Goal: Find specific page/section: Find specific page/section

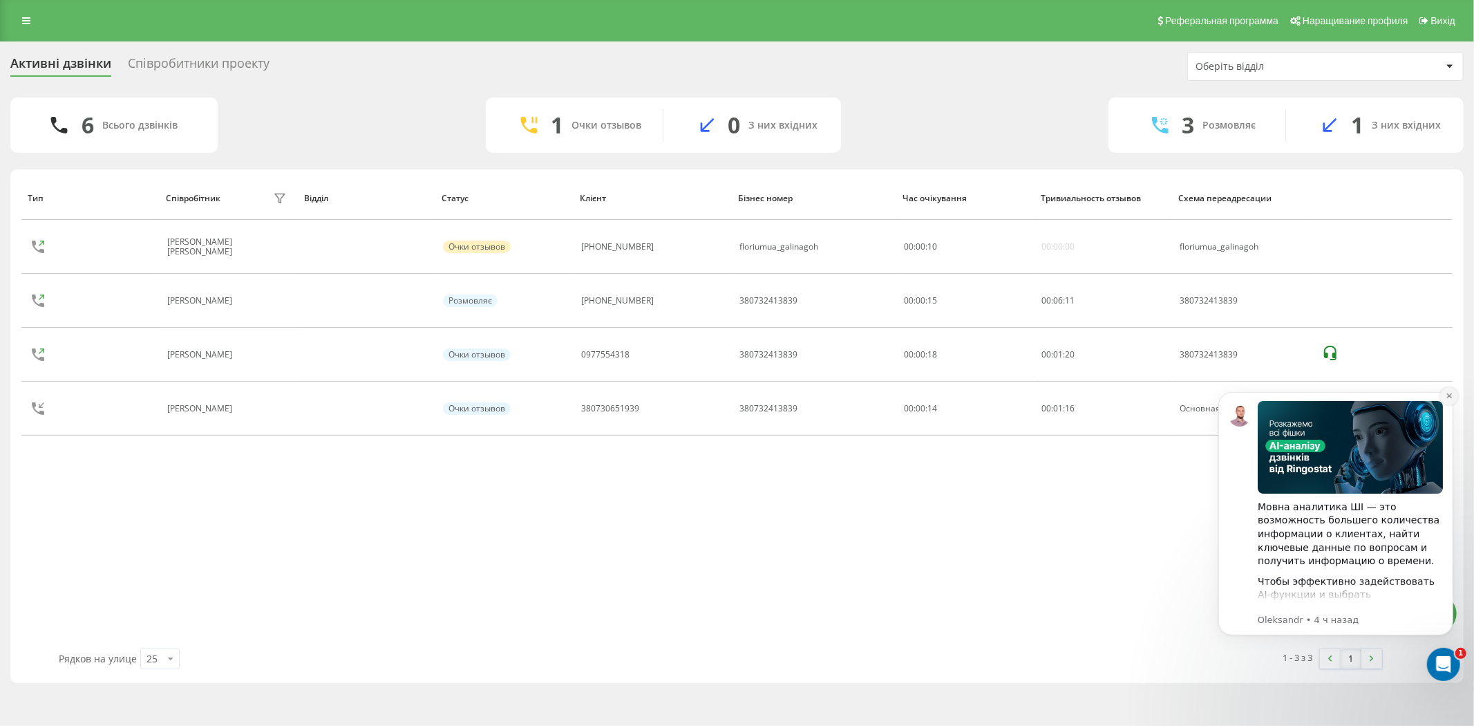
click at [1445, 397] on icon "Отклонить уведомление" at bounding box center [1449, 395] width 8 height 8
